Goal: Task Accomplishment & Management: Use online tool/utility

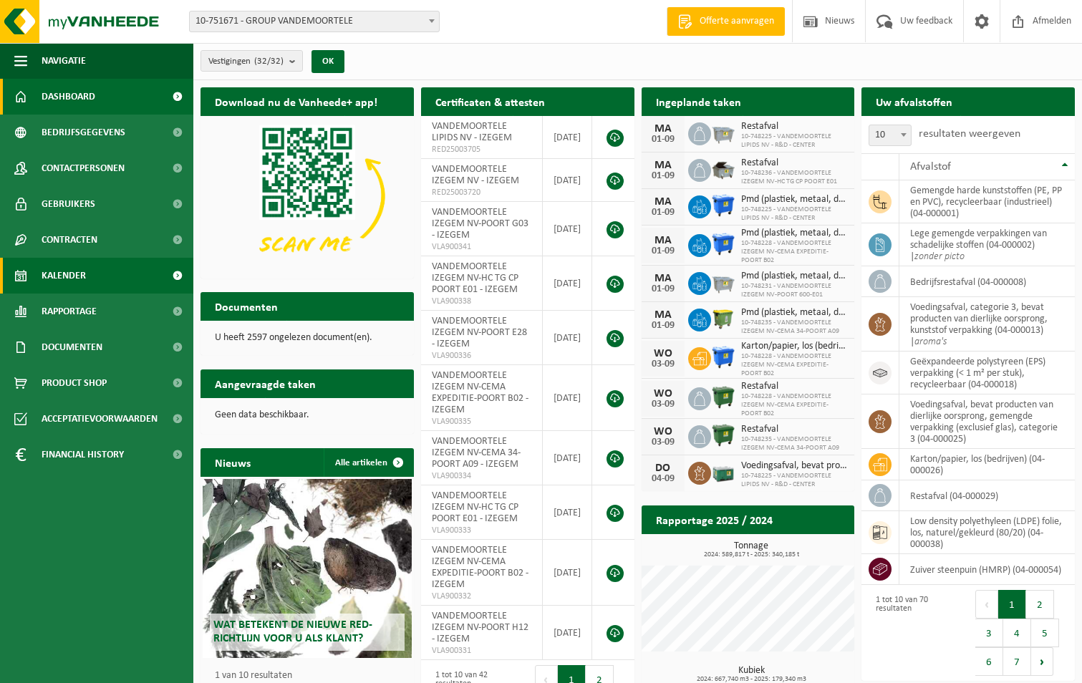
click at [65, 272] on span "Kalender" at bounding box center [64, 276] width 44 height 36
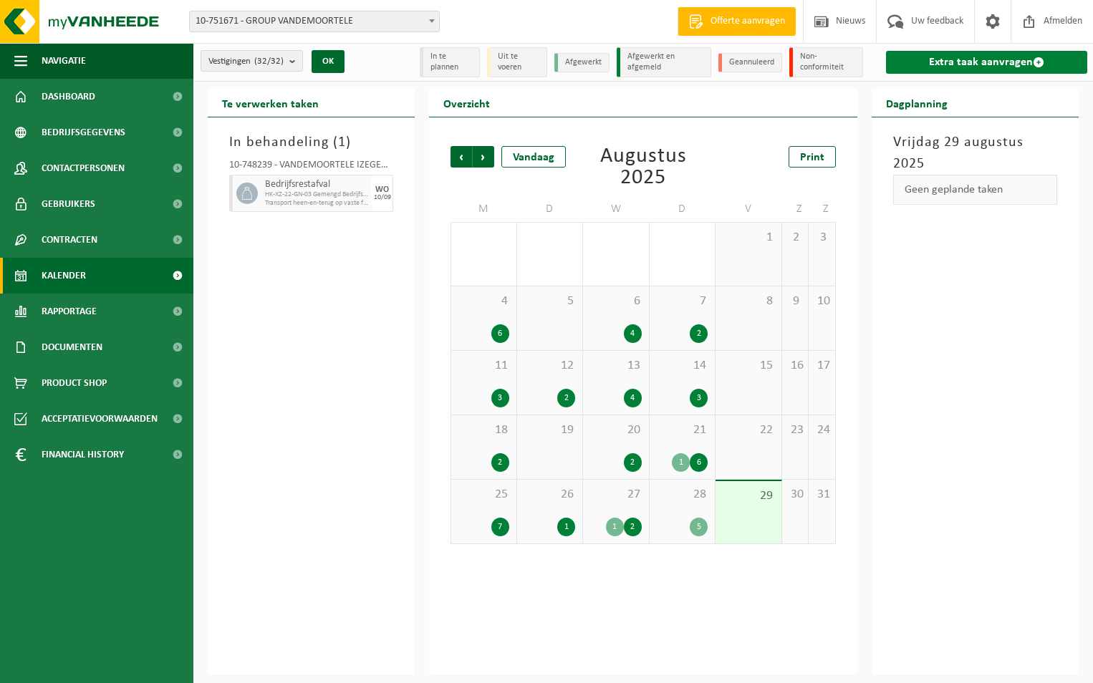
click at [1001, 60] on link "Extra taak aanvragen" at bounding box center [986, 62] width 201 height 23
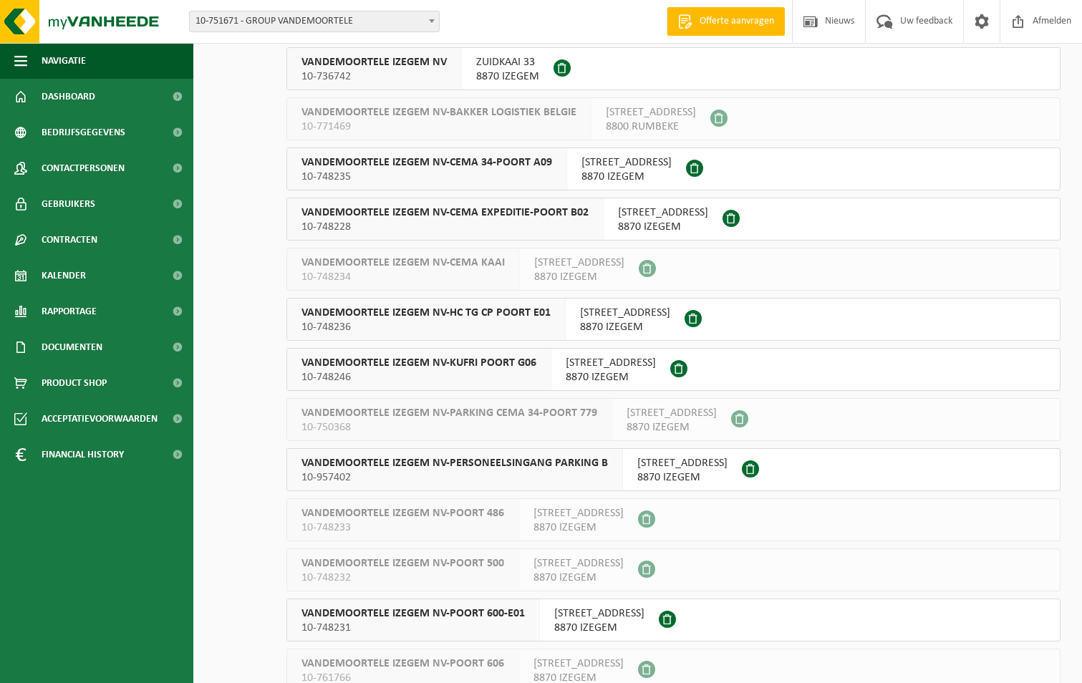
scroll to position [215, 0]
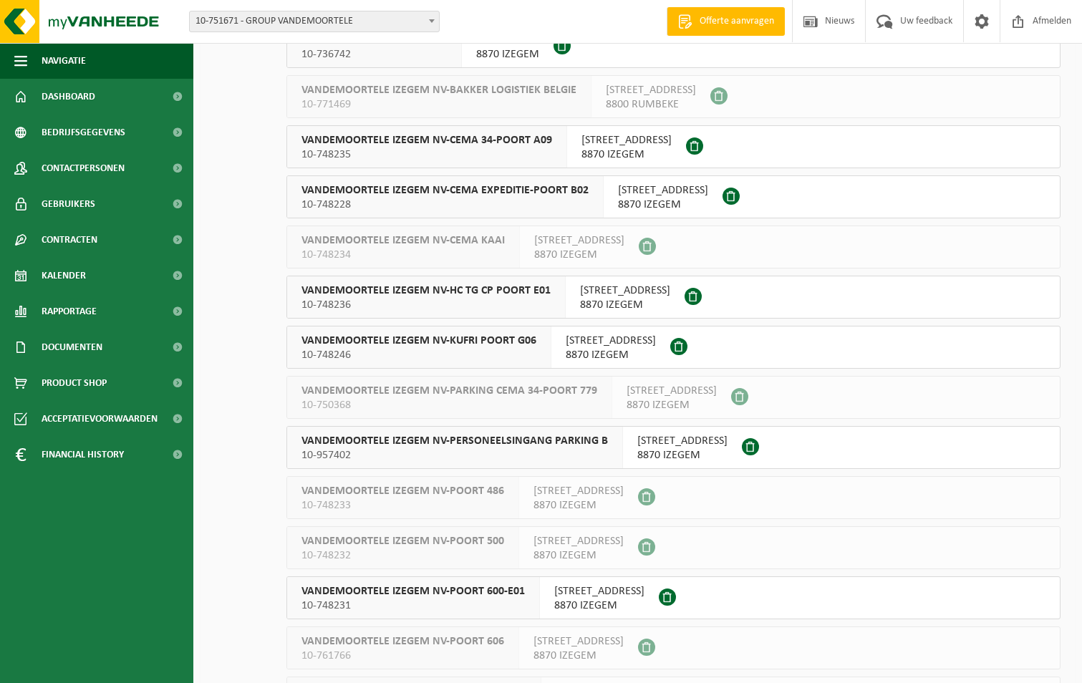
click at [438, 291] on span "VANDEMOORTELE IZEGEM NV-HC TG CP POORT E01" at bounding box center [426, 291] width 249 height 14
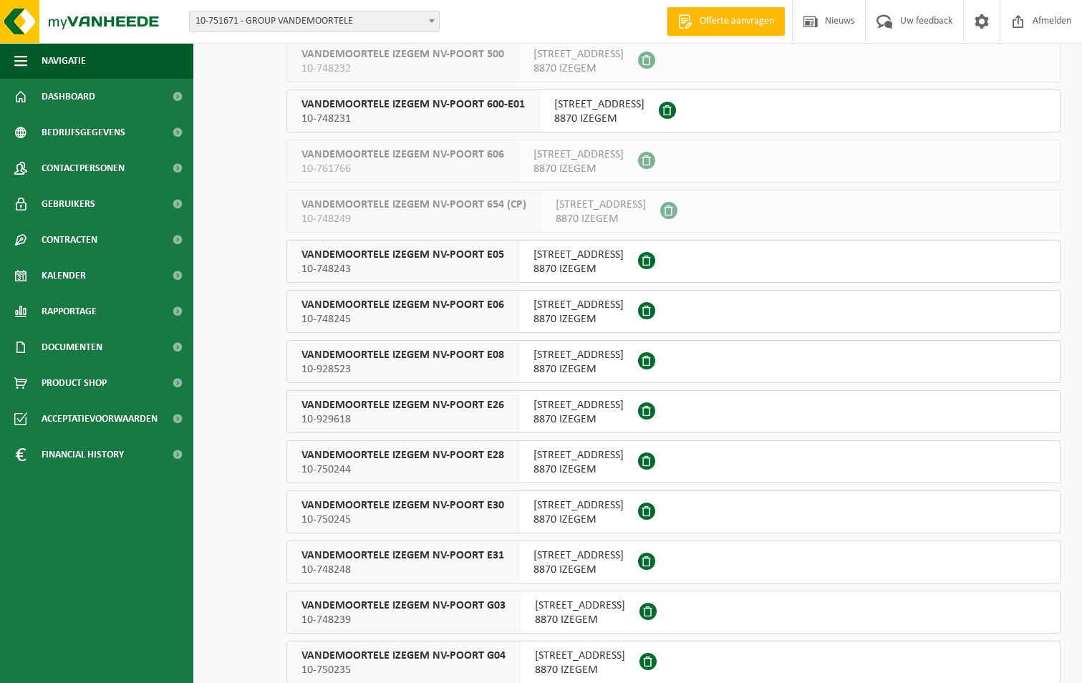
scroll to position [716, 0]
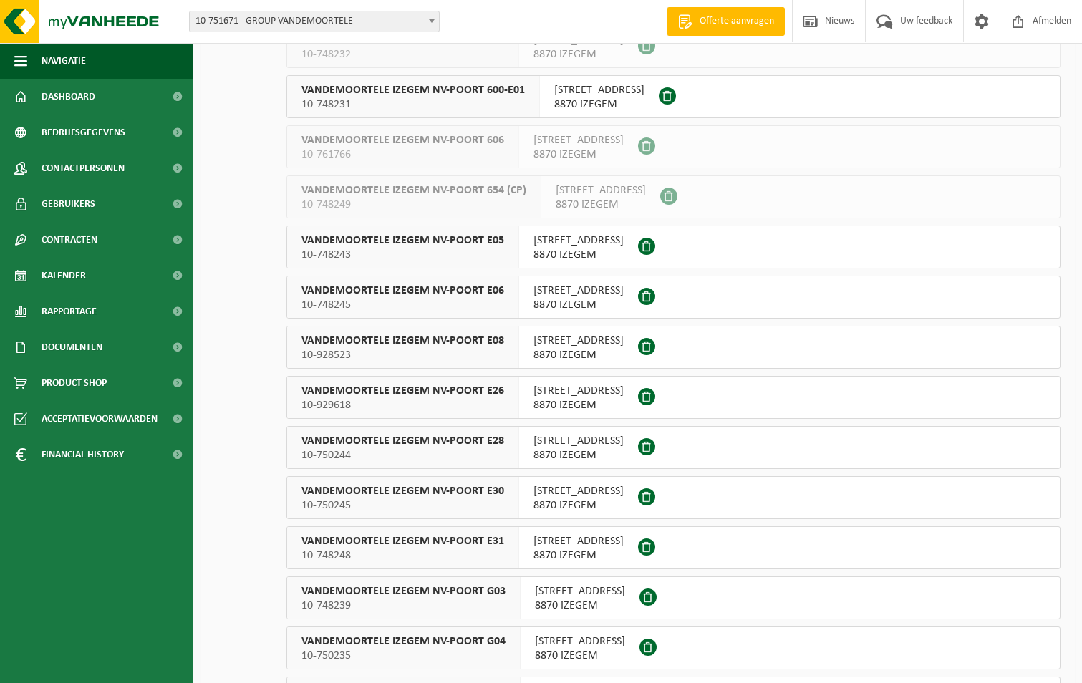
click at [450, 254] on span "10-748243" at bounding box center [403, 255] width 203 height 14
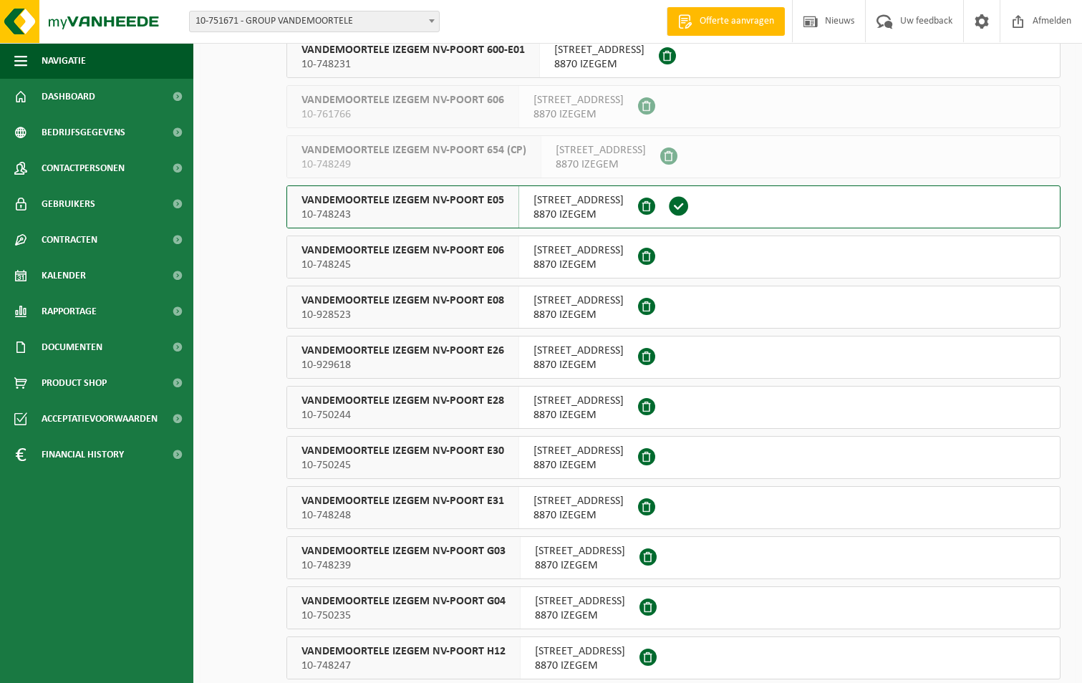
scroll to position [788, 0]
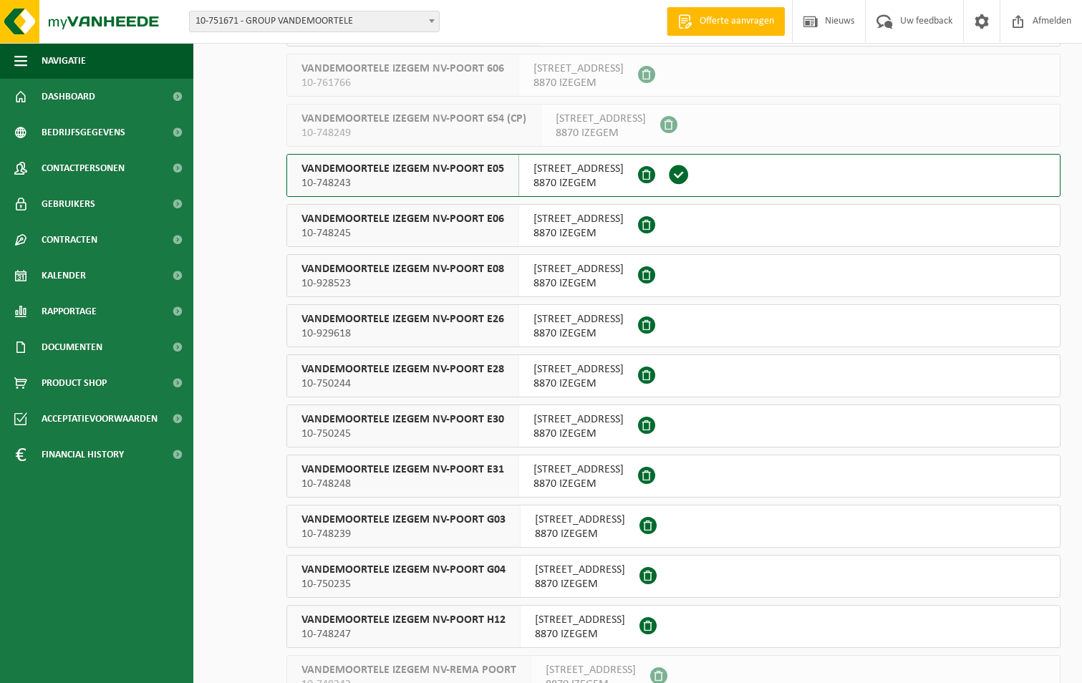
click at [443, 323] on span "VANDEMOORTELE IZEGEM NV-POORT E26" at bounding box center [403, 319] width 203 height 14
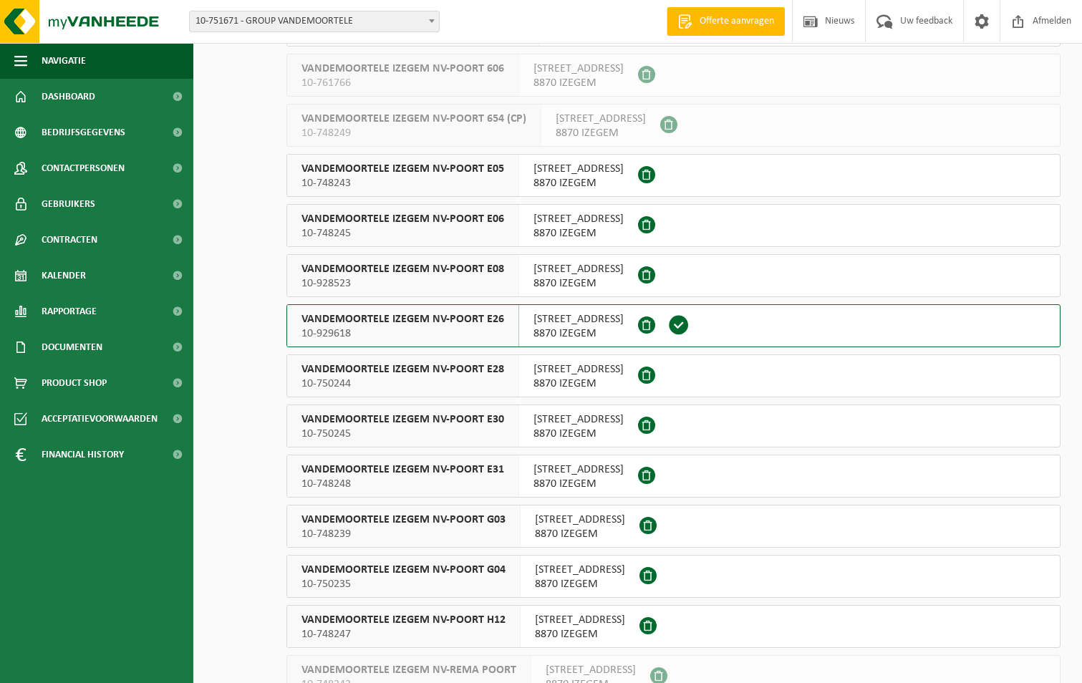
click at [468, 377] on span "10-750244" at bounding box center [403, 384] width 203 height 14
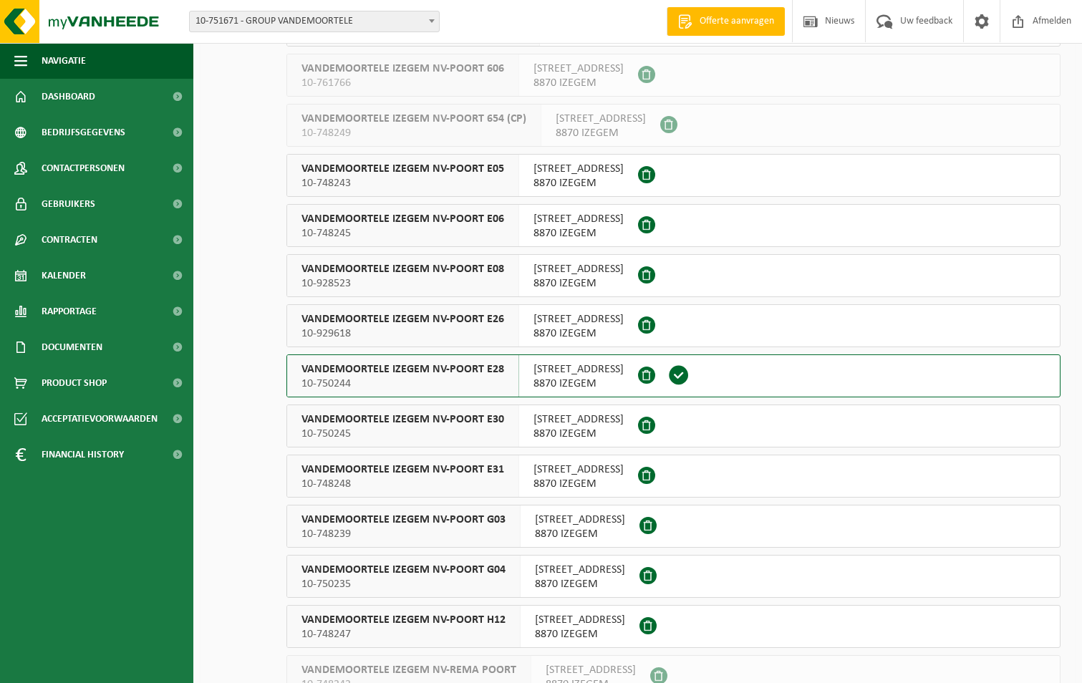
click at [413, 331] on span "10-929618" at bounding box center [403, 334] width 203 height 14
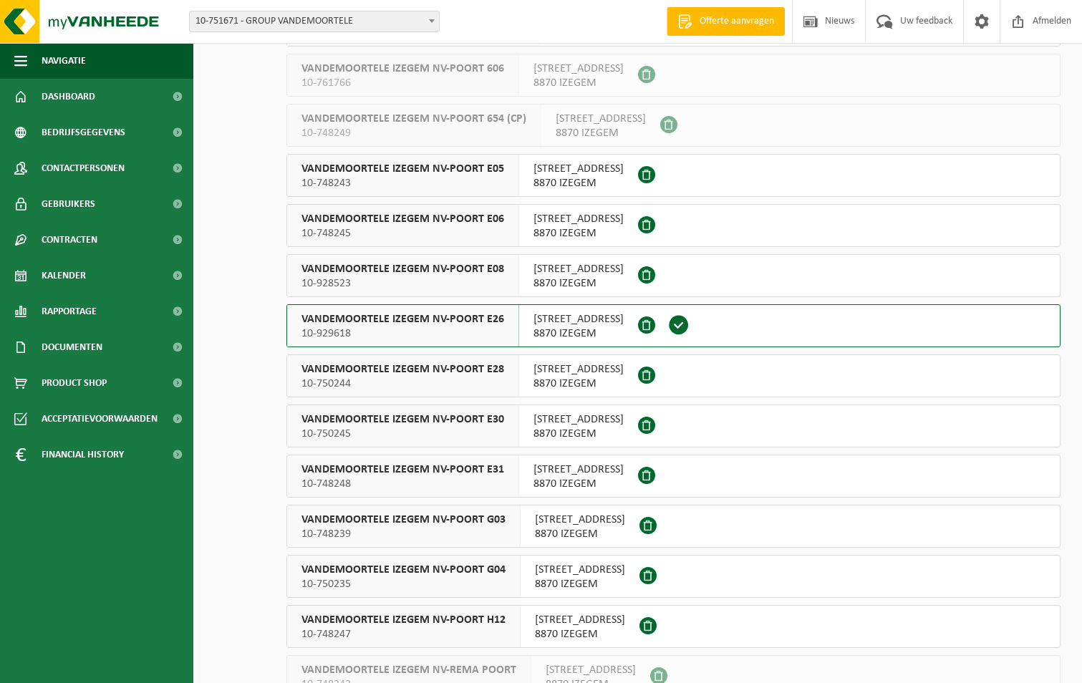
click at [360, 431] on span "10-750245" at bounding box center [403, 434] width 203 height 14
click at [474, 475] on span "VANDEMOORTELE IZEGEM NV-POORT E31" at bounding box center [403, 470] width 203 height 14
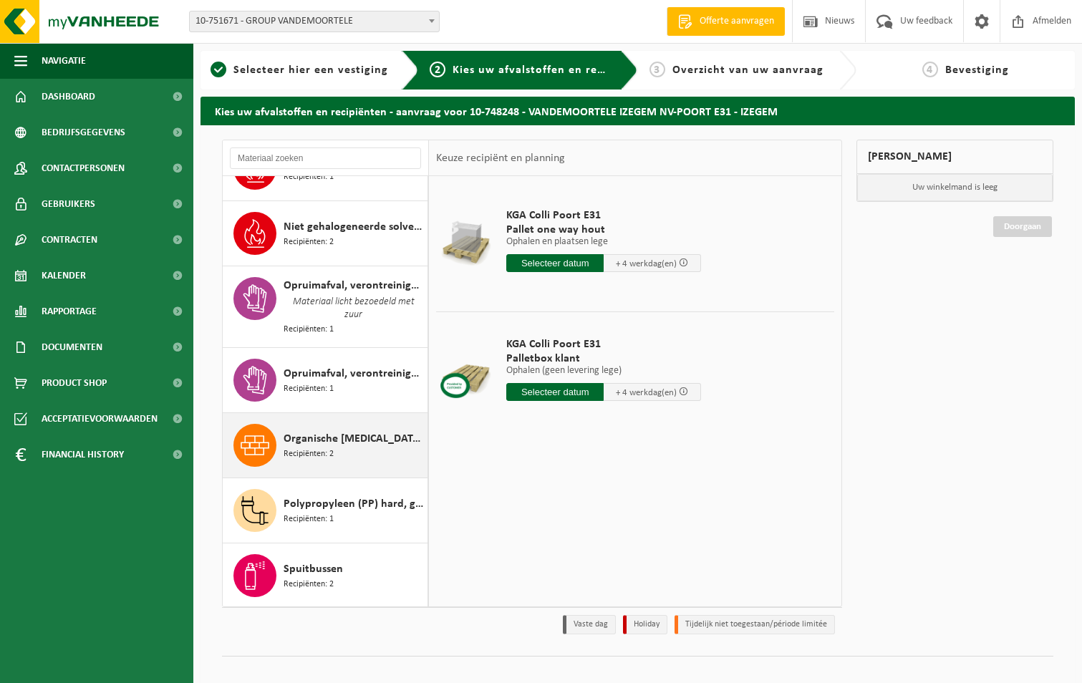
scroll to position [1647, 0]
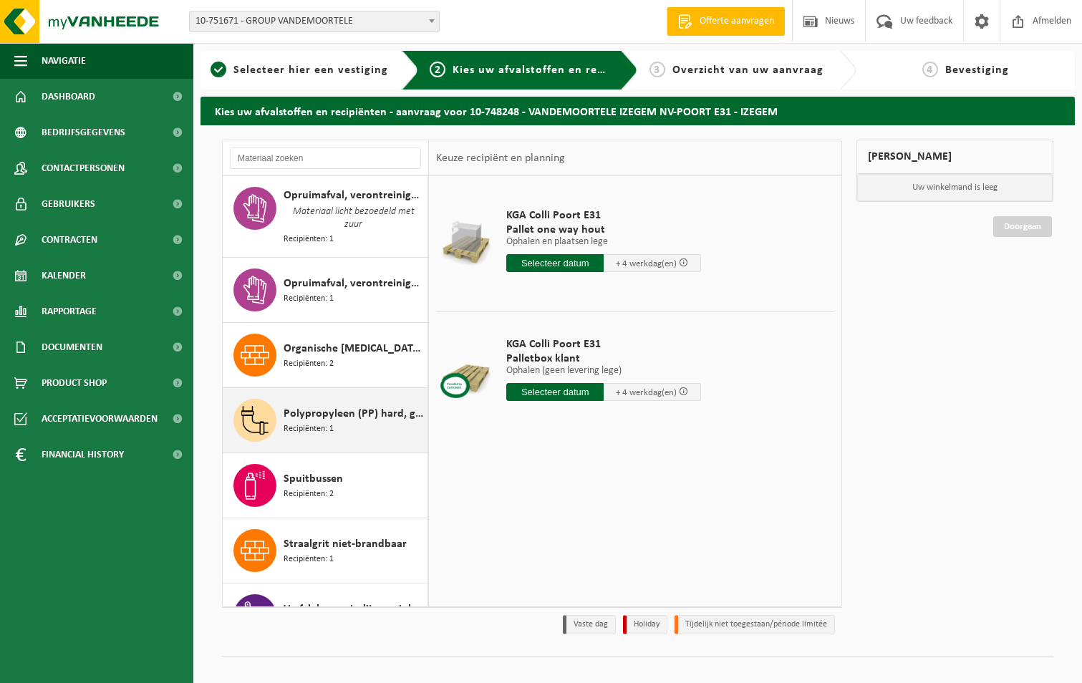
click at [313, 423] on span "Recipiënten: 1" at bounding box center [309, 430] width 50 height 14
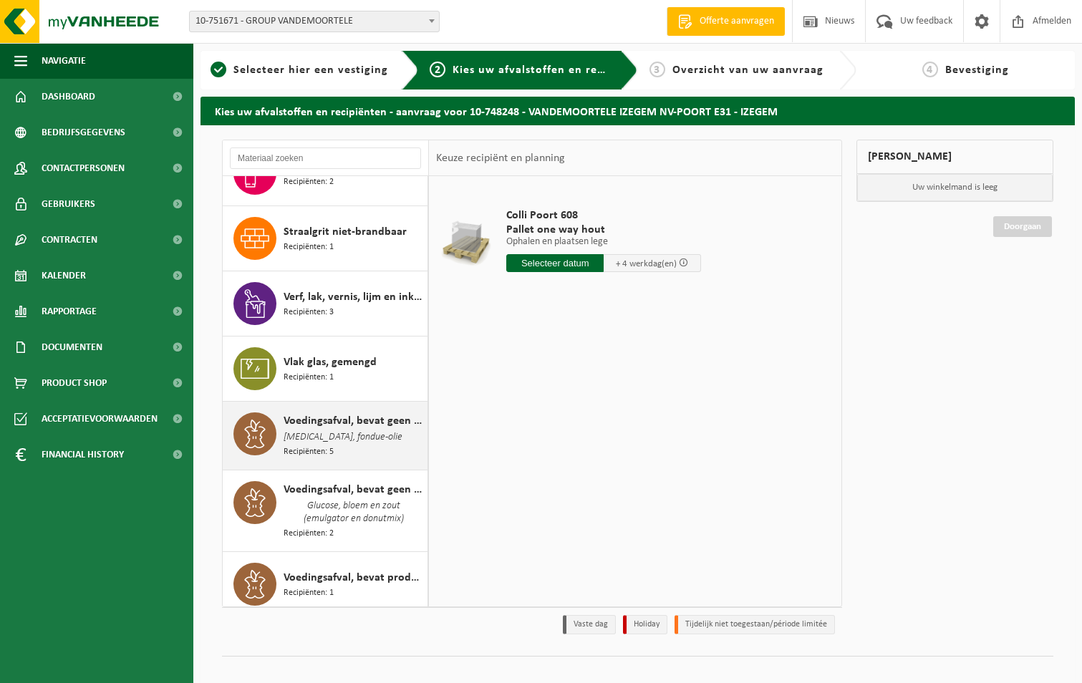
scroll to position [2001, 0]
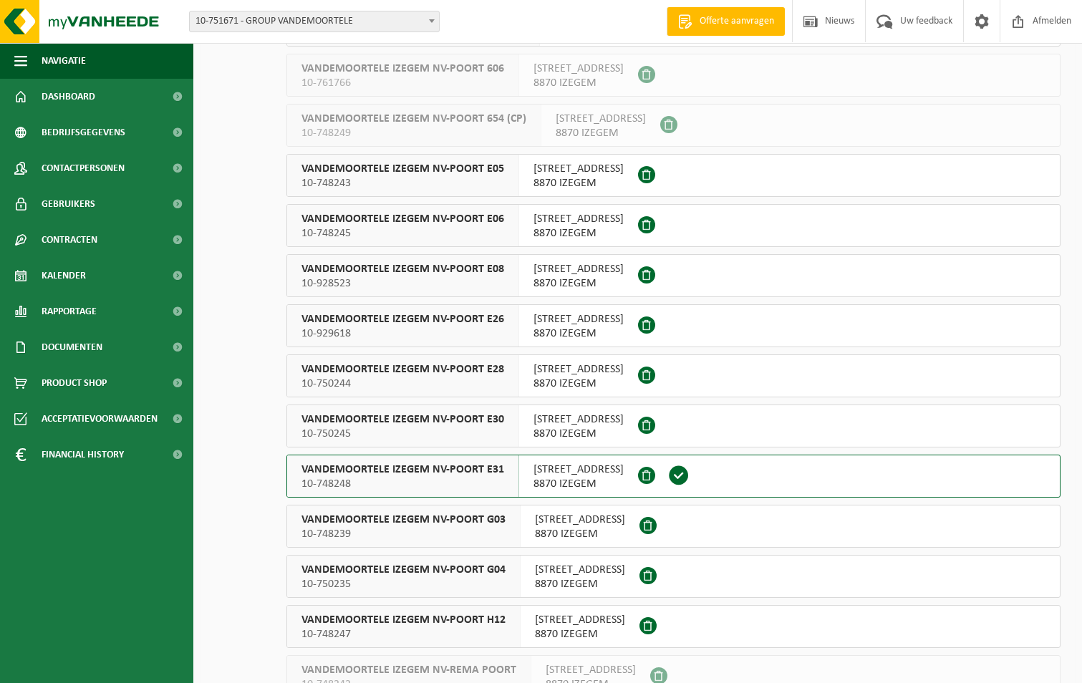
click at [406, 322] on span "VANDEMOORTELE IZEGEM NV-POORT E26" at bounding box center [403, 319] width 203 height 14
